Goal: Task Accomplishment & Management: Manage account settings

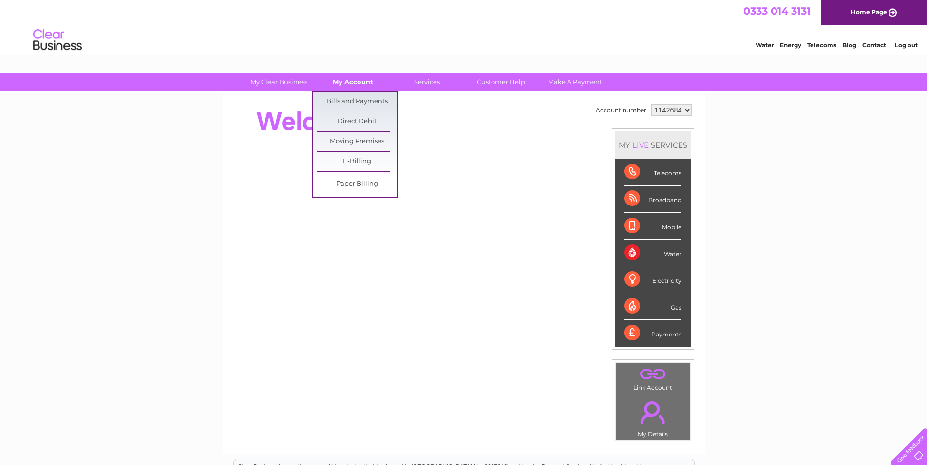
click at [335, 80] on link "My Account" at bounding box center [353, 82] width 80 height 18
click at [337, 98] on link "Bills and Payments" at bounding box center [357, 101] width 80 height 19
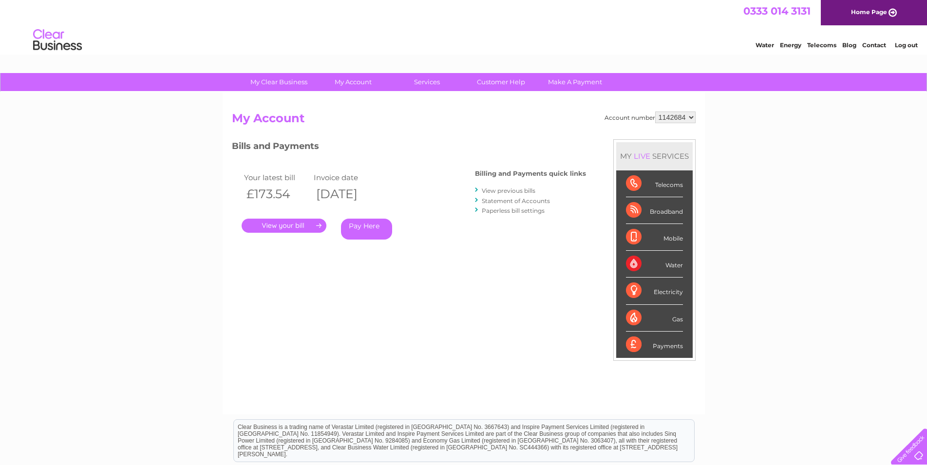
click at [308, 225] on link "." at bounding box center [284, 226] width 85 height 14
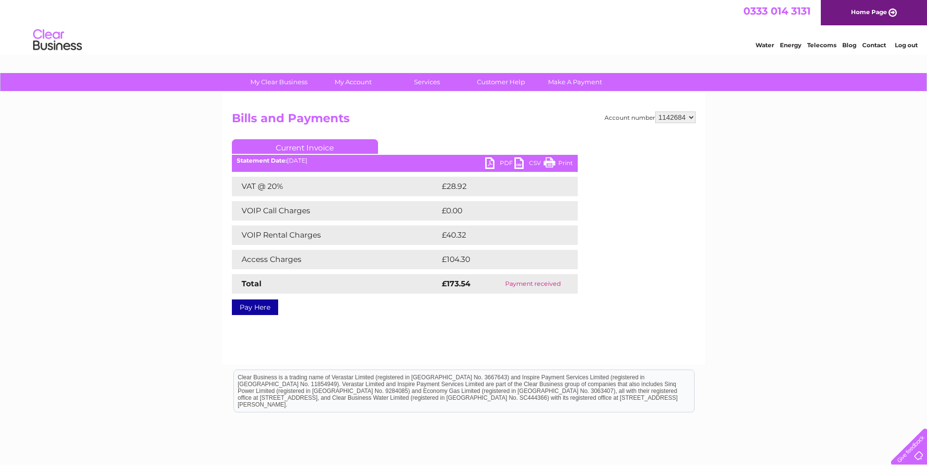
click at [498, 164] on link "PDF" at bounding box center [499, 164] width 29 height 14
click at [513, 43] on div "Water Energy Telecoms Blog Contact Log out" at bounding box center [463, 41] width 927 height 32
